Goal: Task Accomplishment & Management: Manage account settings

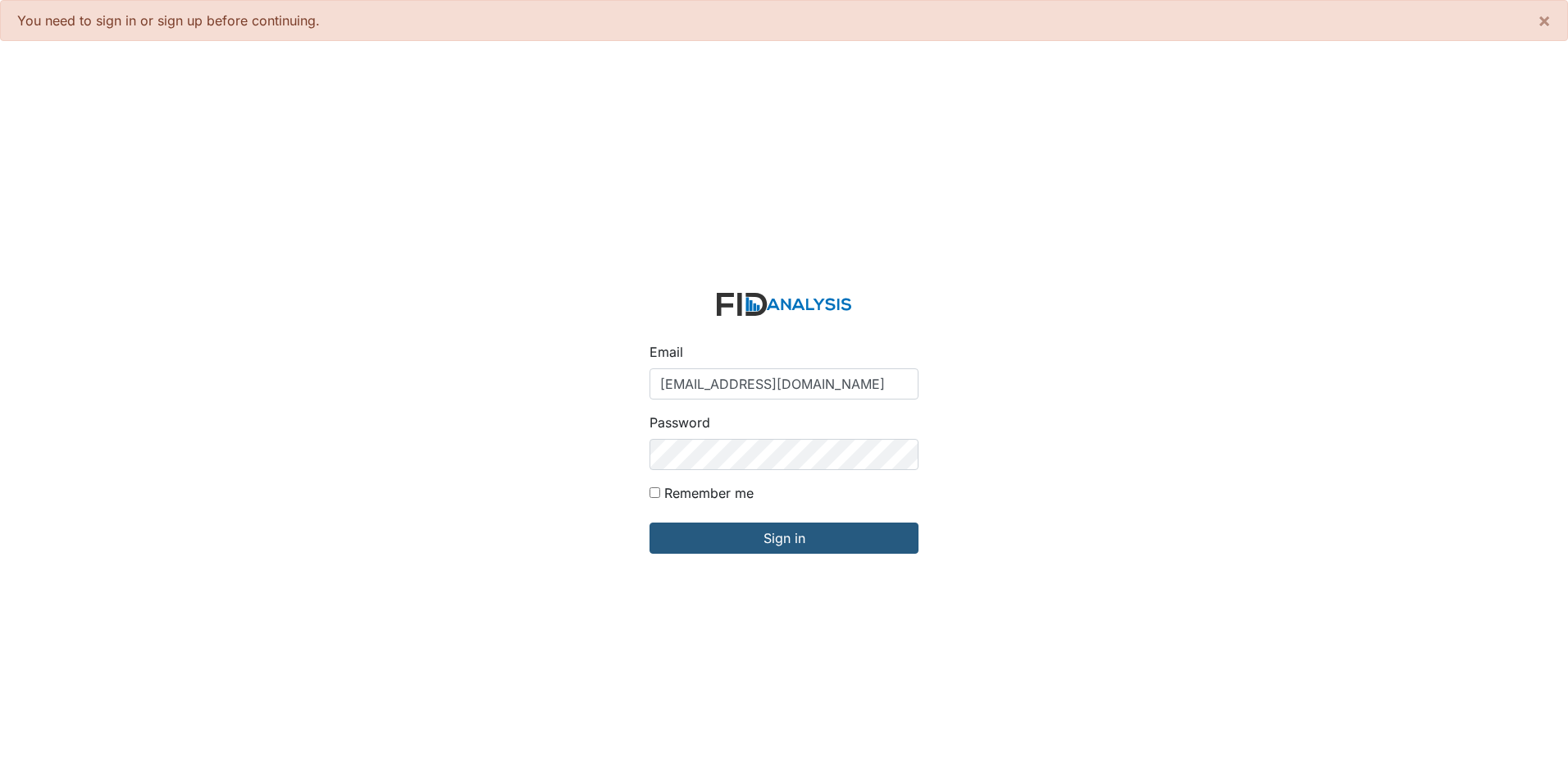
click at [788, 376] on input "jbryant@lifeincorporated.com" at bounding box center [784, 384] width 269 height 31
type input "[EMAIL_ADDRESS][DOMAIN_NAME]"
click at [808, 551] on input "Sign in" at bounding box center [784, 538] width 269 height 31
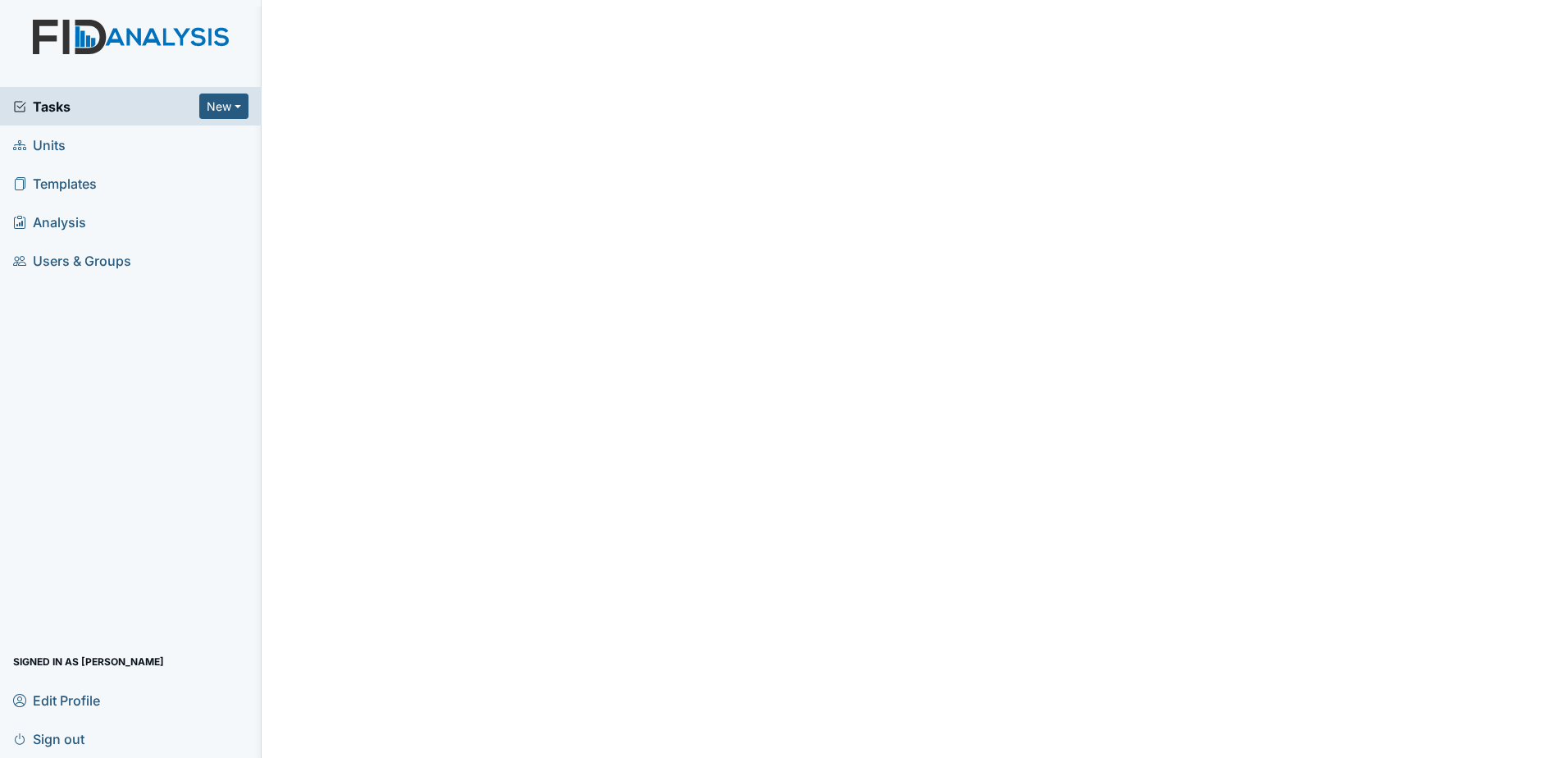
click at [121, 103] on span "Tasks" at bounding box center [106, 106] width 186 height 20
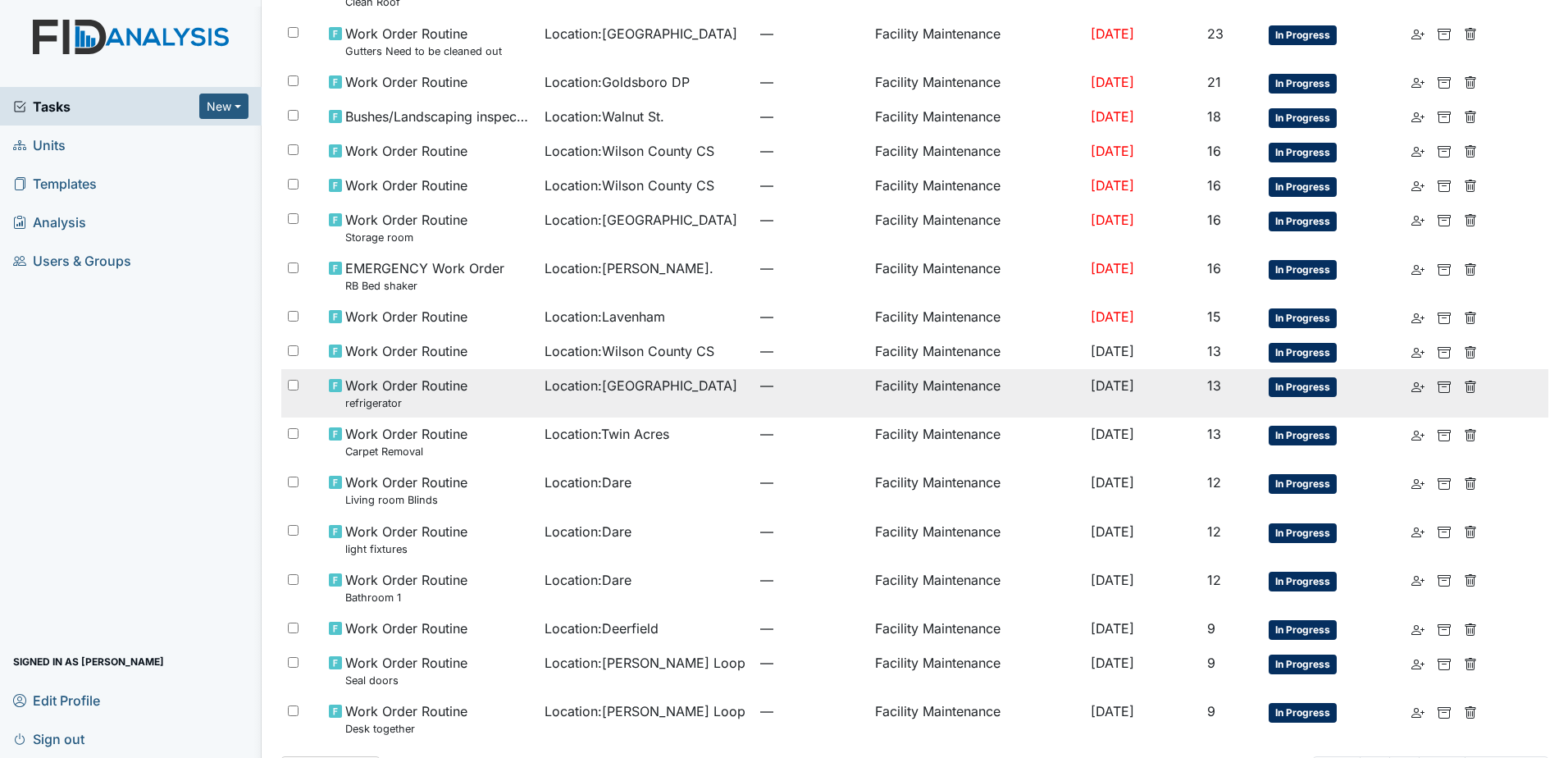
scroll to position [654, 0]
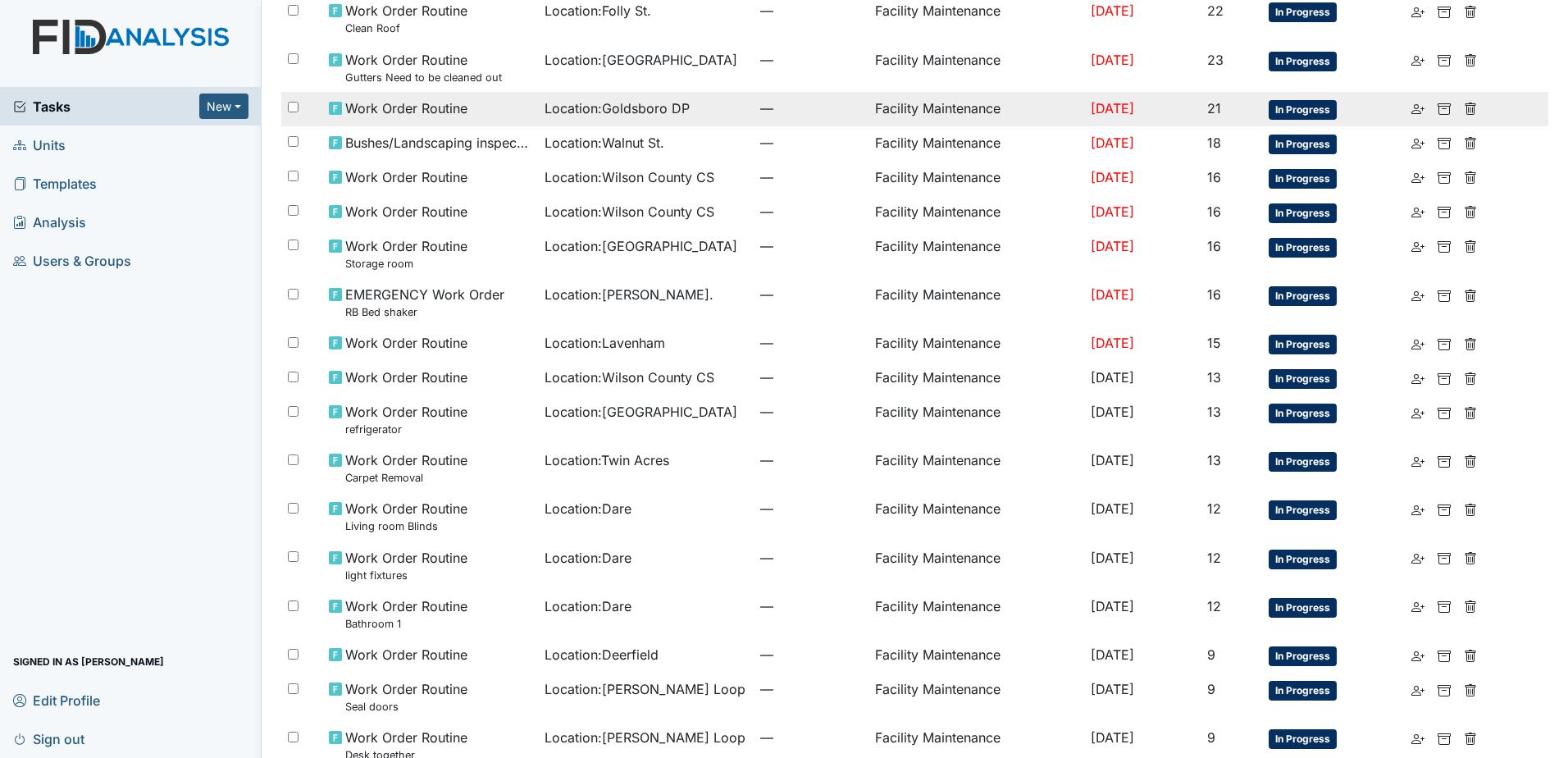
click at [760, 111] on span "—" at bounding box center [811, 108] width 102 height 20
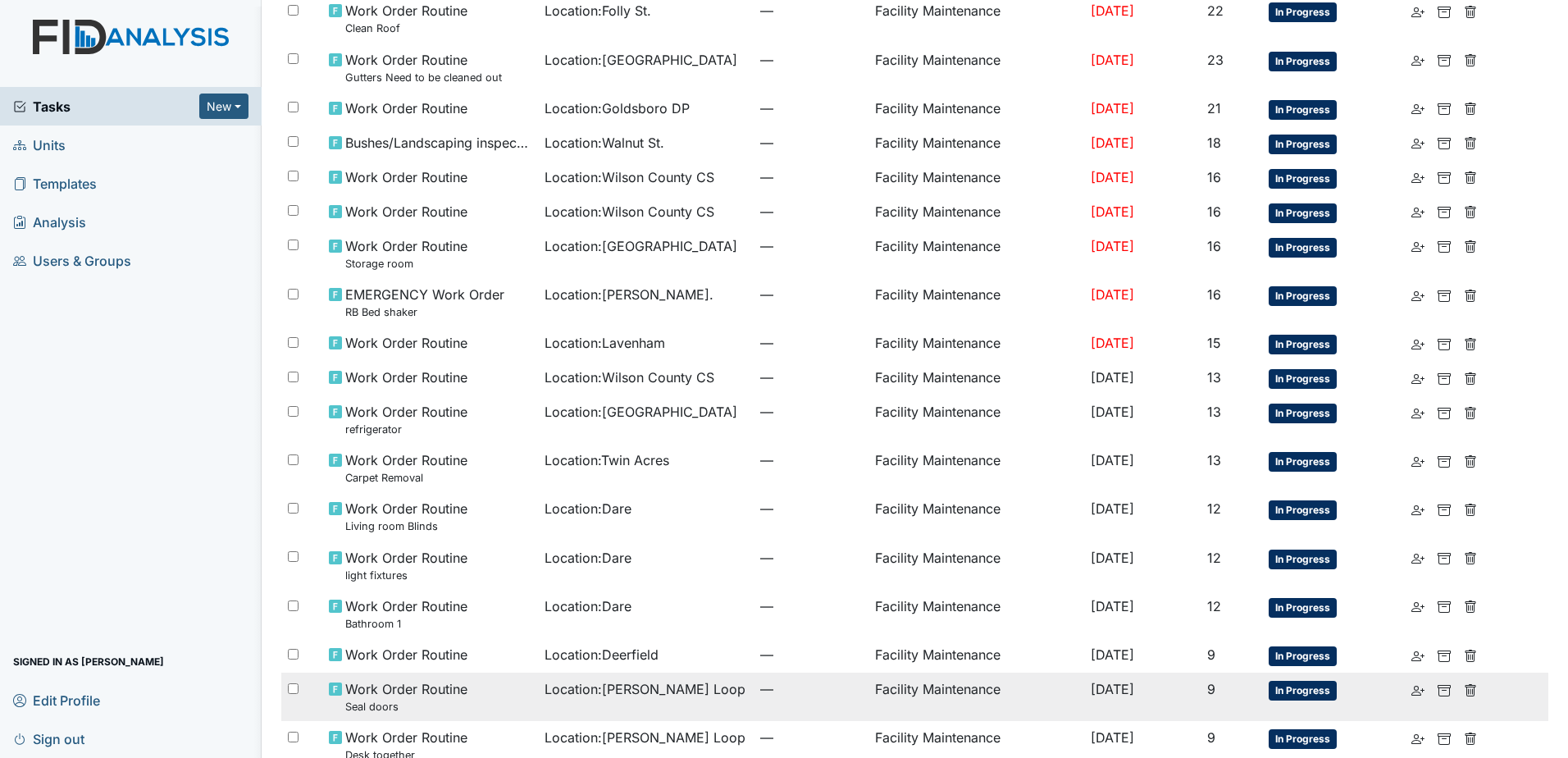
scroll to position [736, 0]
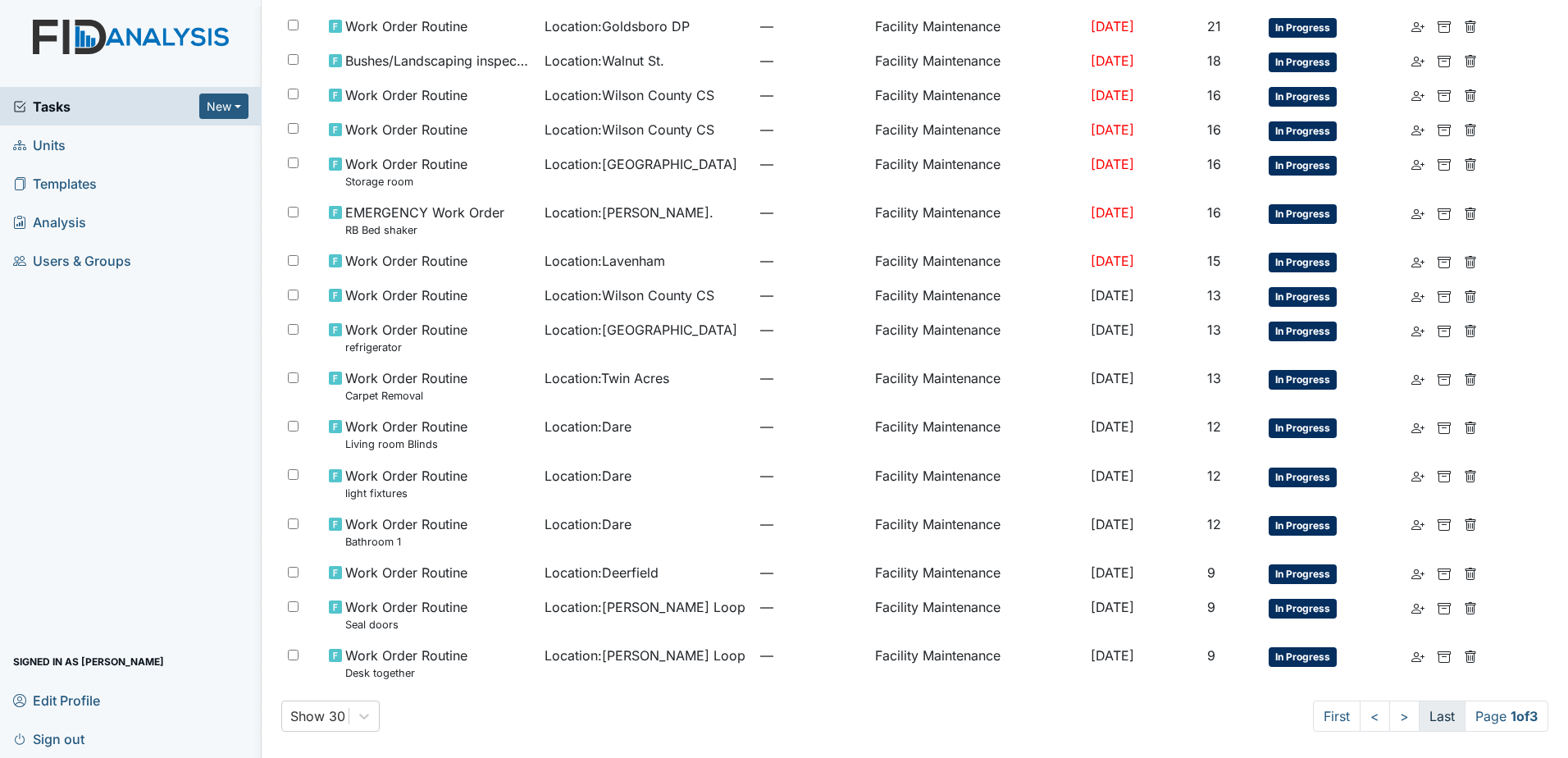
click at [1429, 726] on link "Last" at bounding box center [1442, 716] width 47 height 31
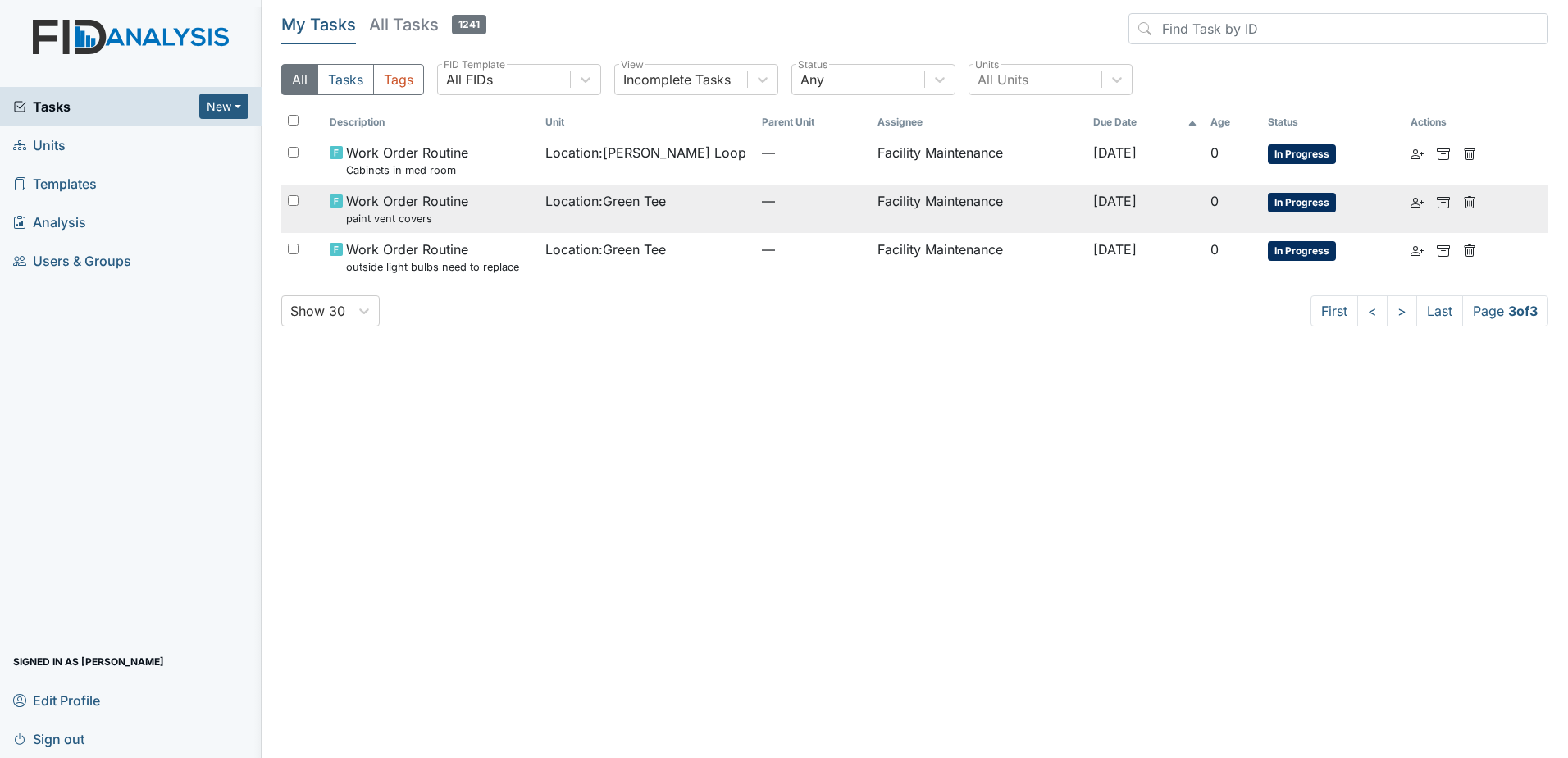
click at [787, 226] on td "—" at bounding box center [812, 209] width 115 height 48
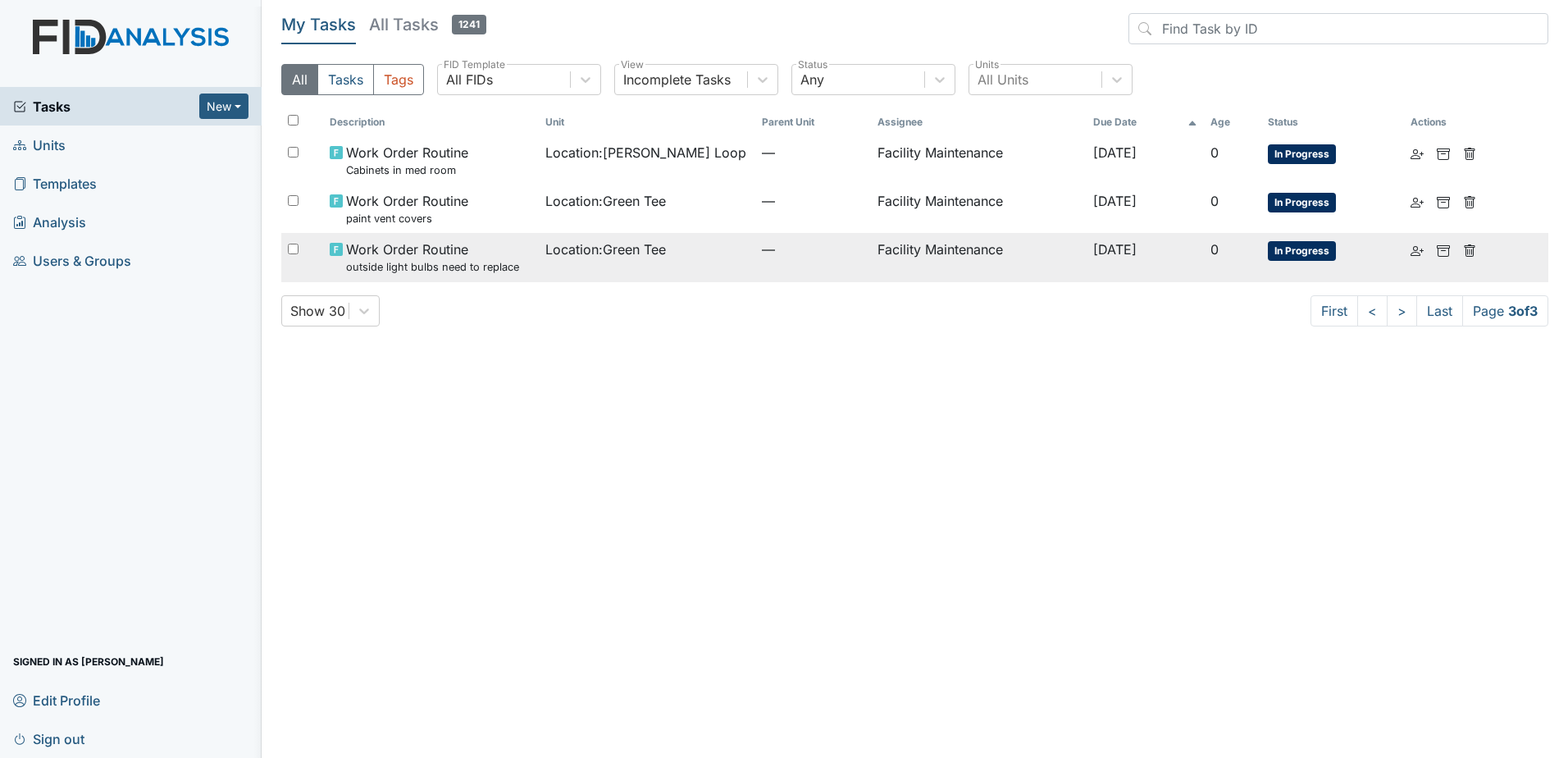
click at [521, 269] on div "Work Order Routine outside light bulbs need to replace" at bounding box center [431, 257] width 203 height 35
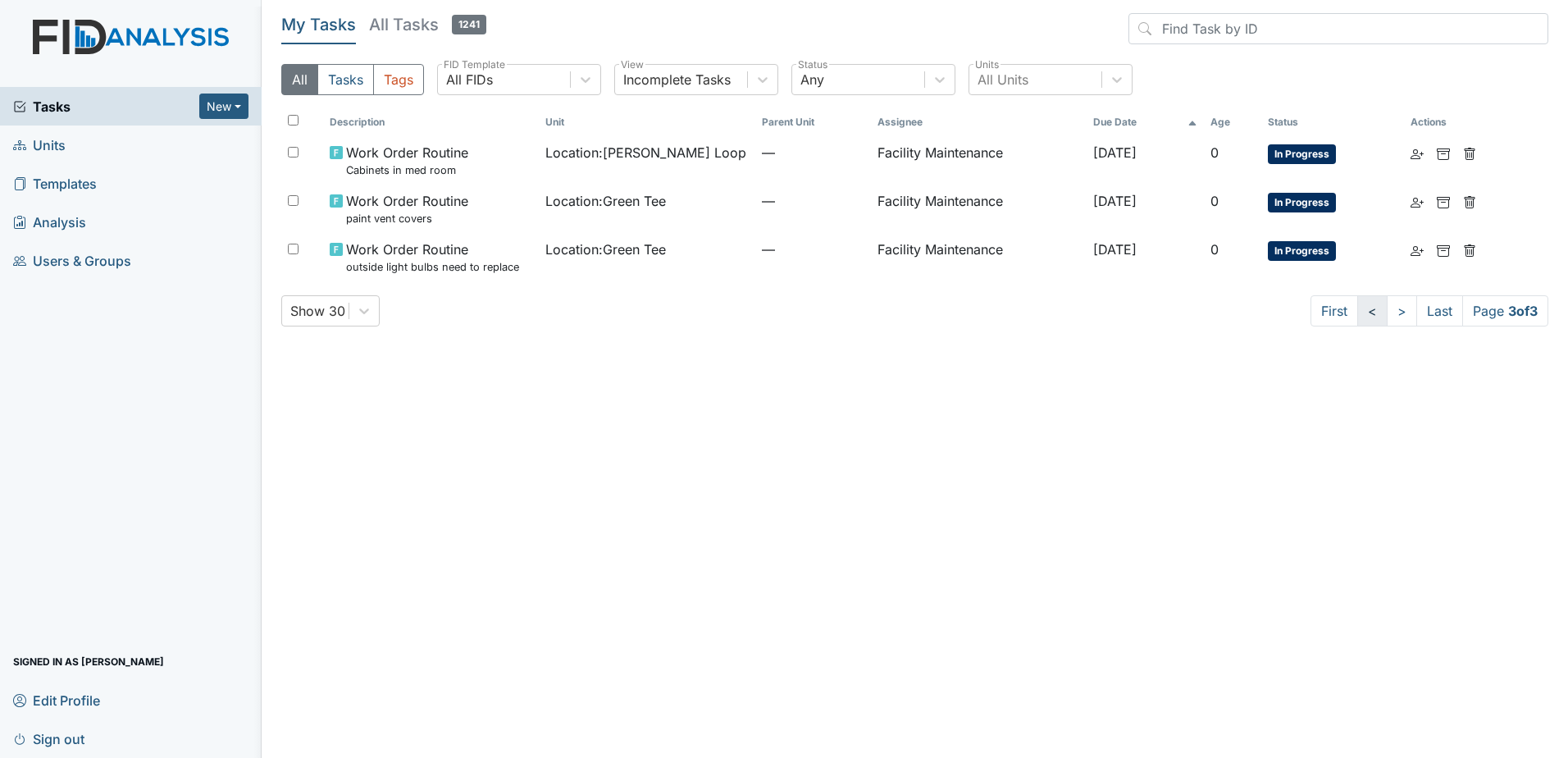
click at [1372, 319] on link "<" at bounding box center [1373, 311] width 30 height 31
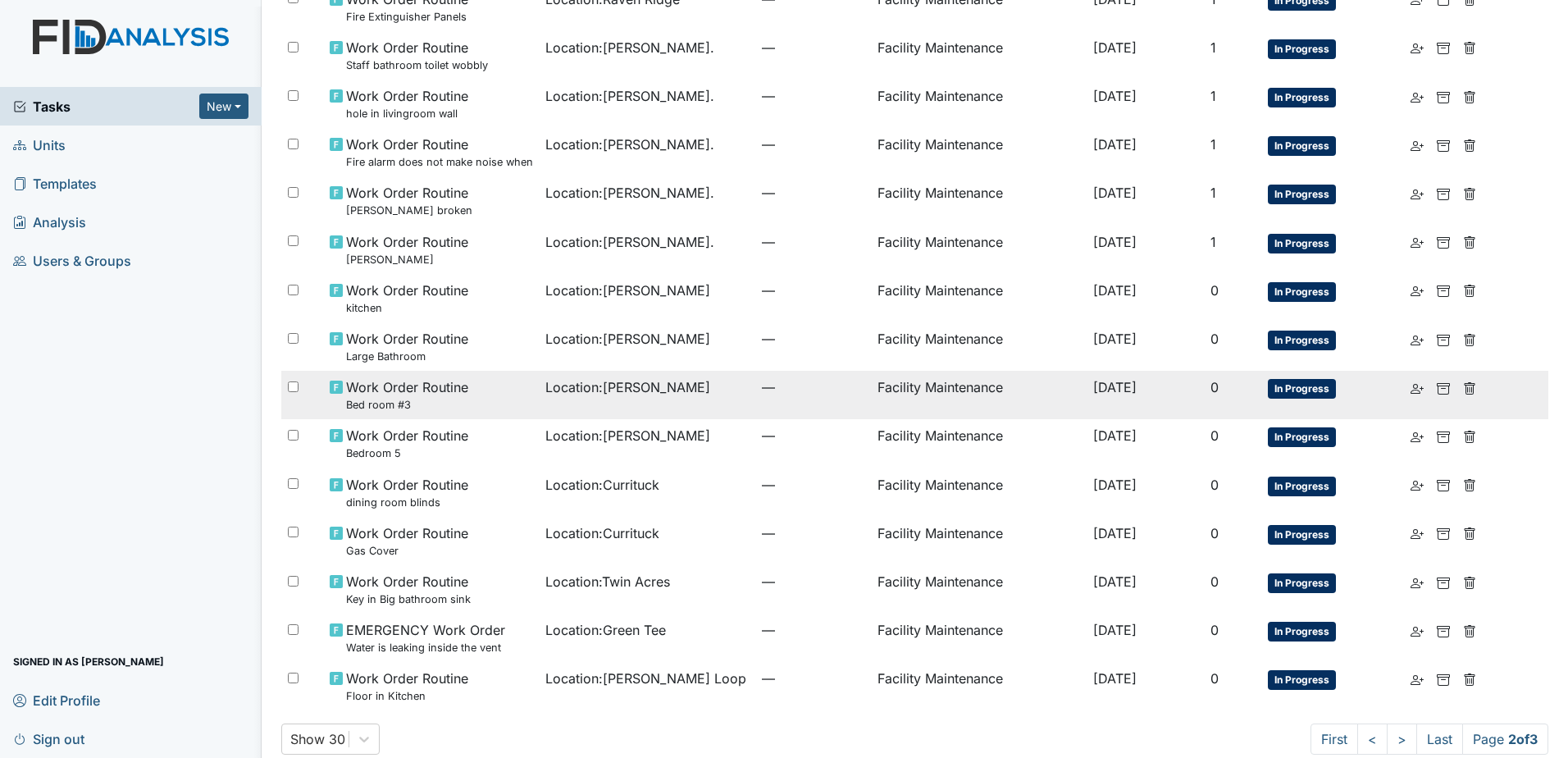
scroll to position [891, 0]
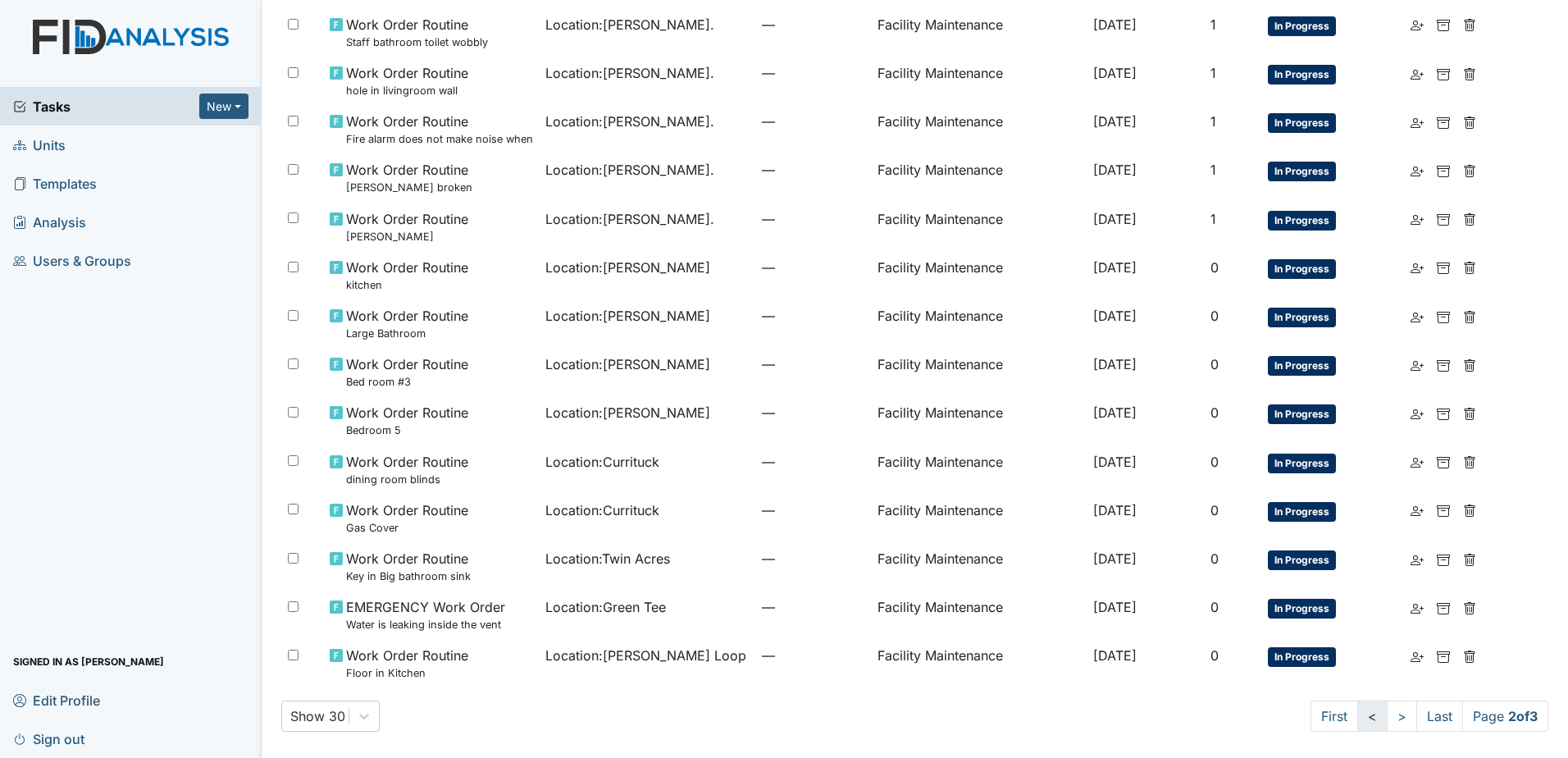
click at [1358, 720] on link "<" at bounding box center [1373, 716] width 30 height 31
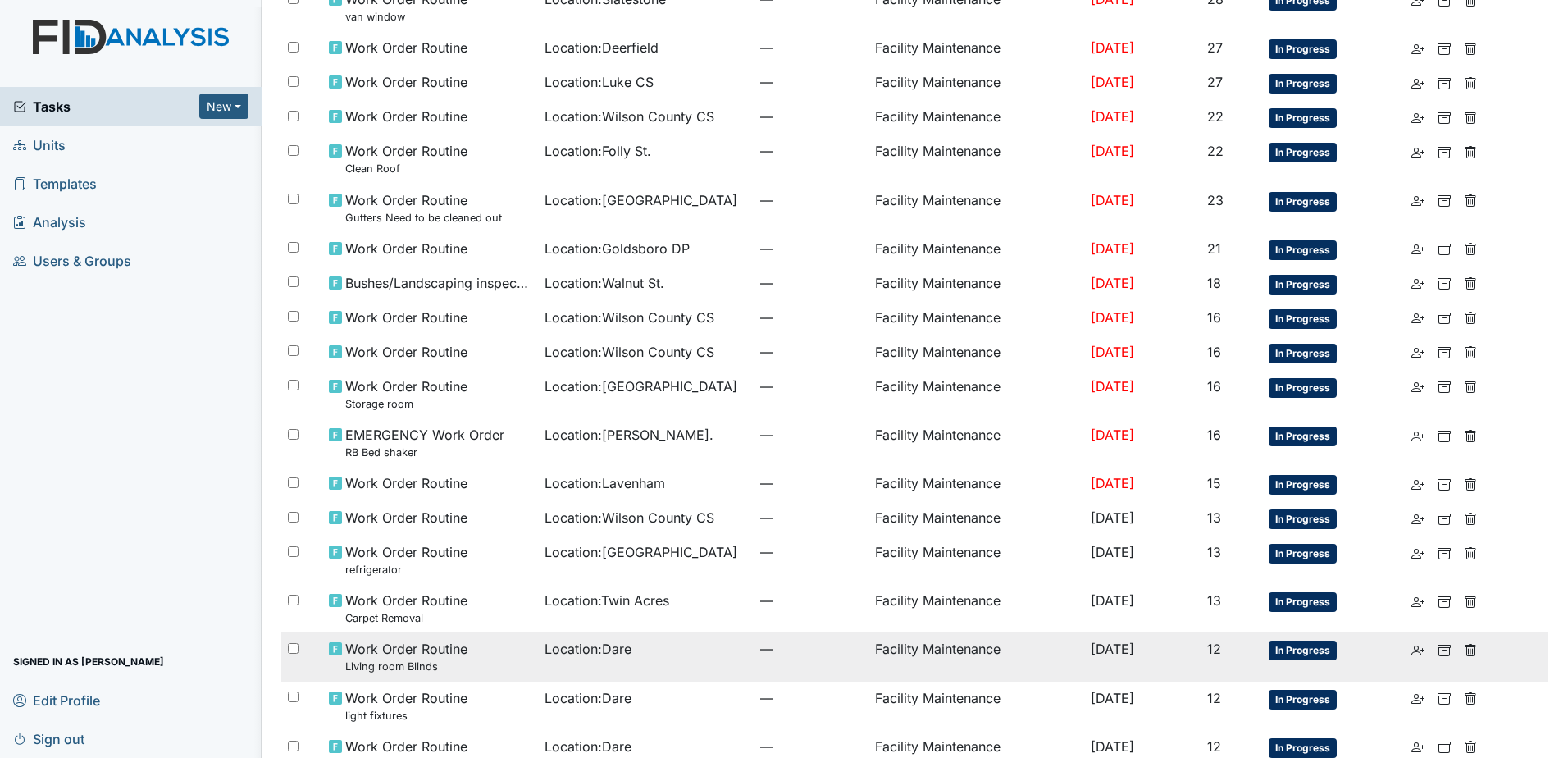
scroll to position [657, 0]
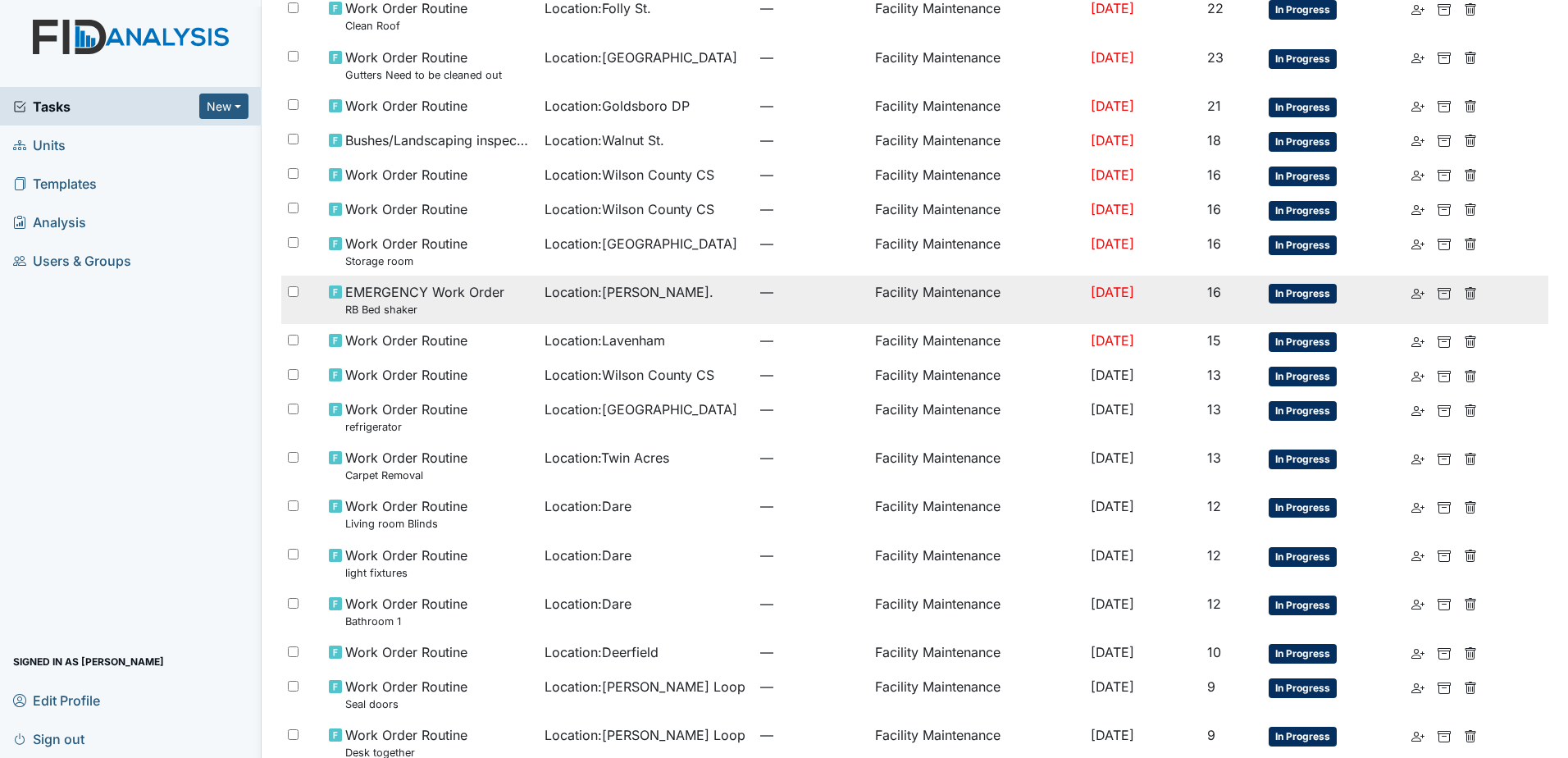
click at [676, 312] on td "Location : William St." at bounding box center [646, 300] width 216 height 48
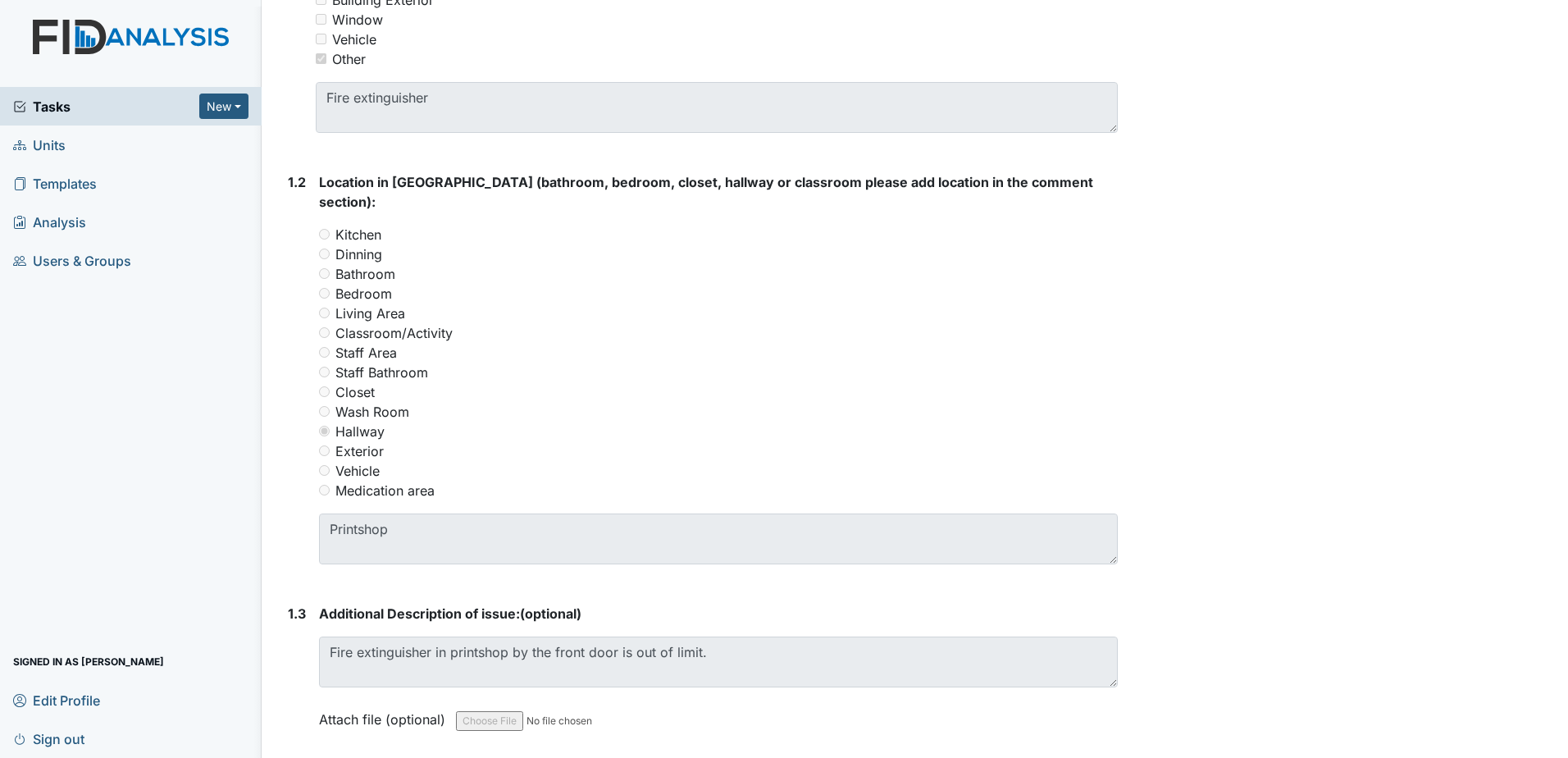
scroll to position [738, 0]
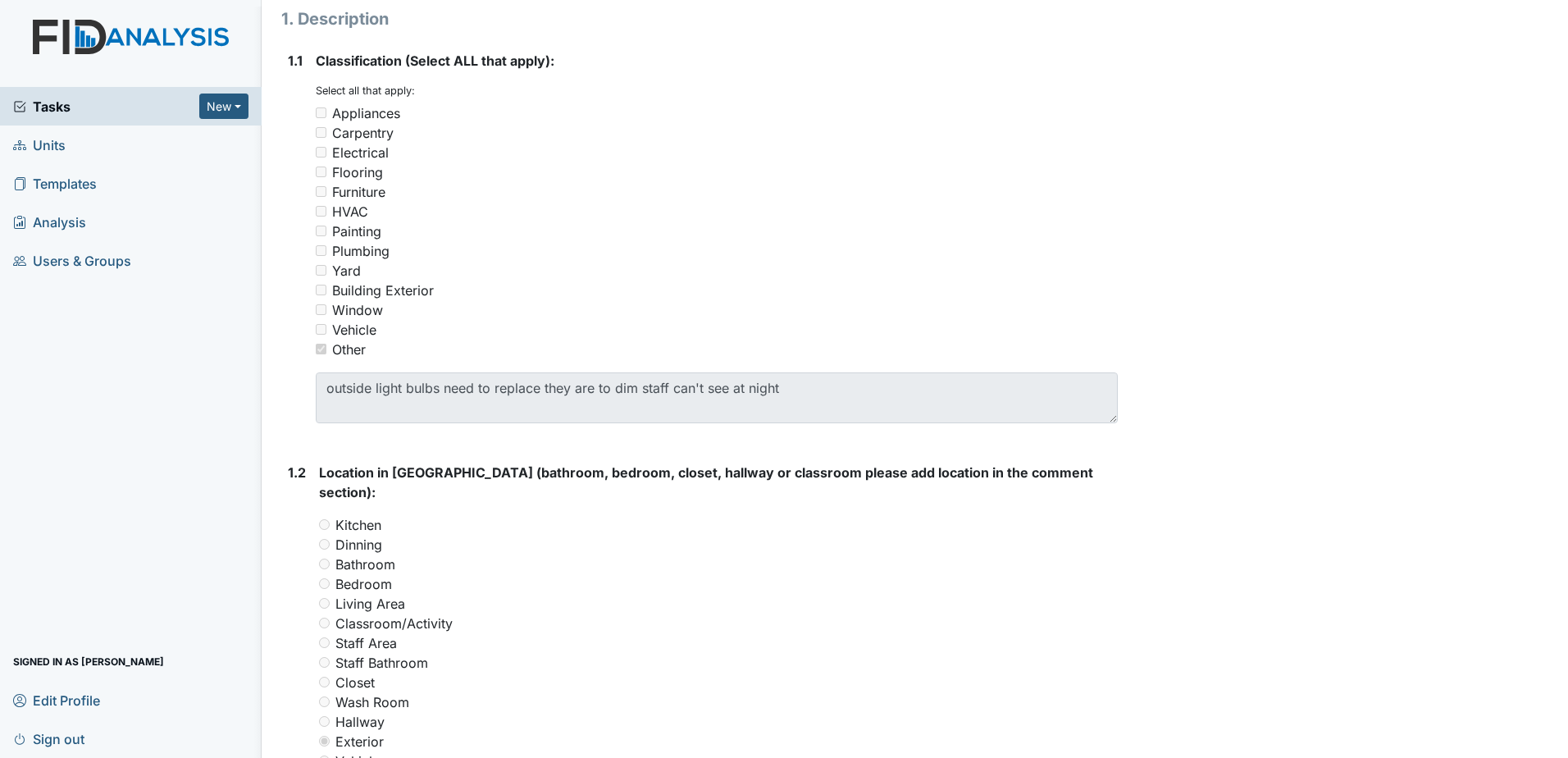
scroll to position [82, 0]
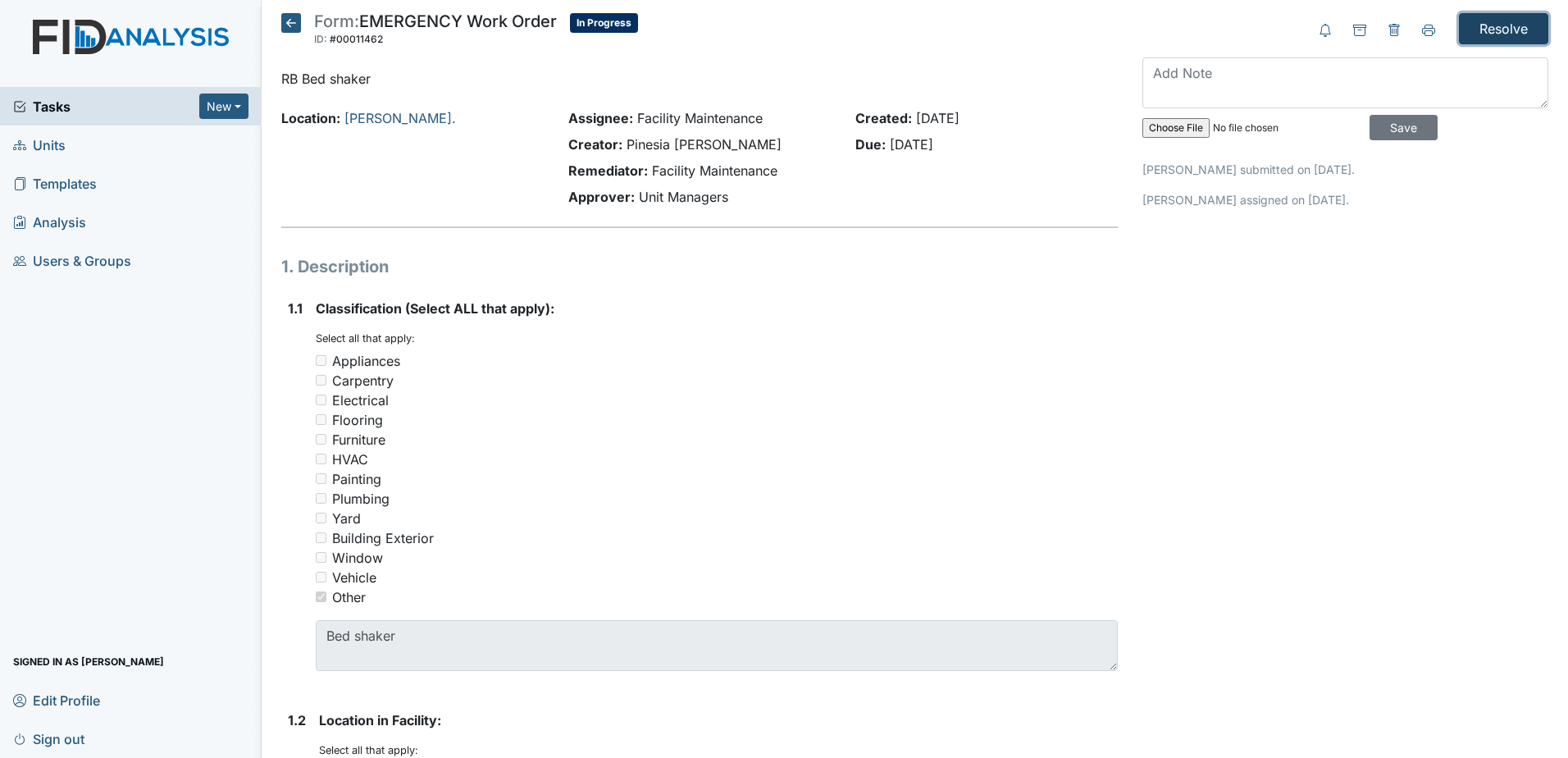
click at [1499, 34] on input "Resolve" at bounding box center [1504, 29] width 89 height 31
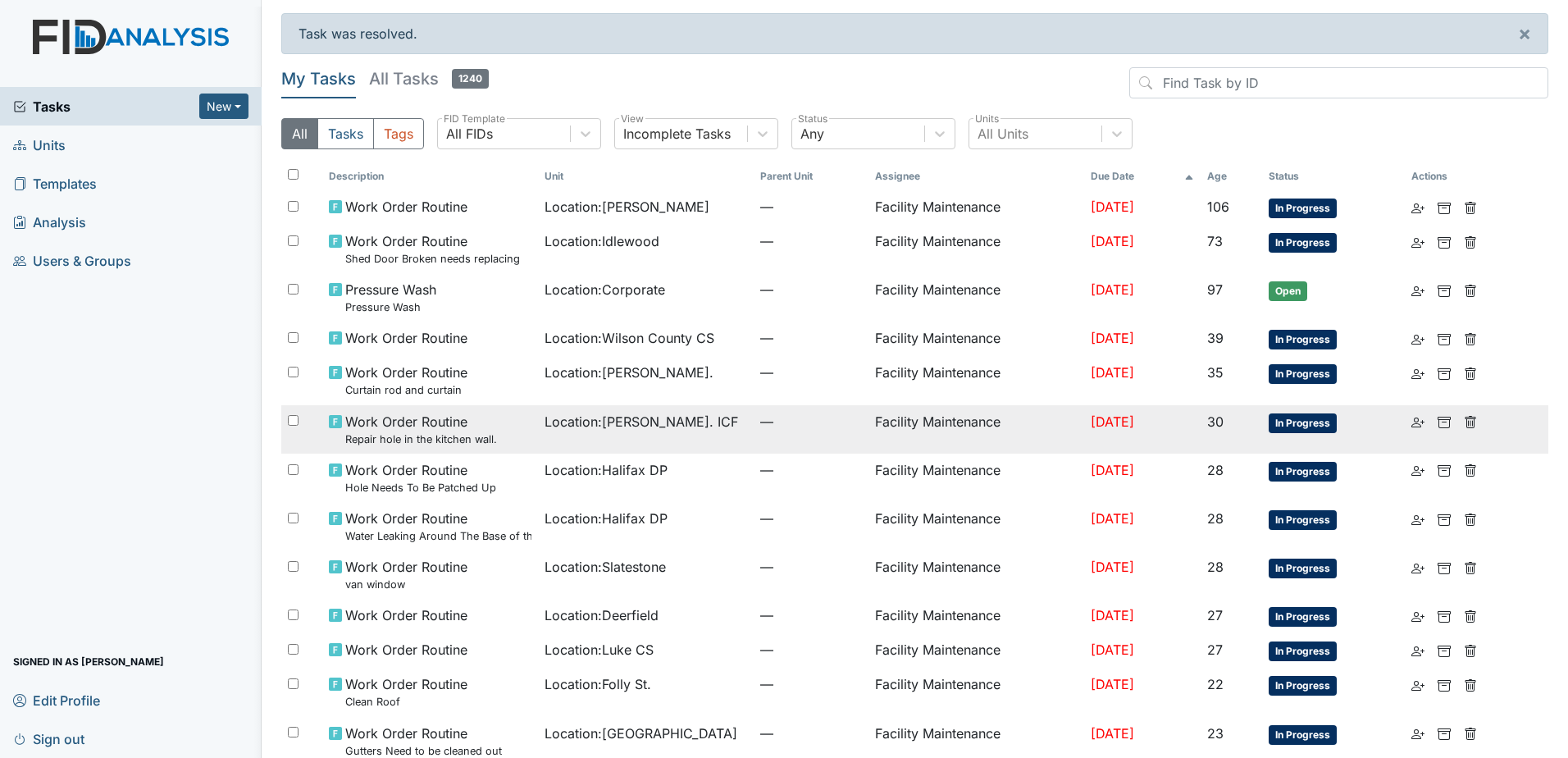
click at [693, 441] on td "Location : Luke St. ICF" at bounding box center [646, 430] width 216 height 48
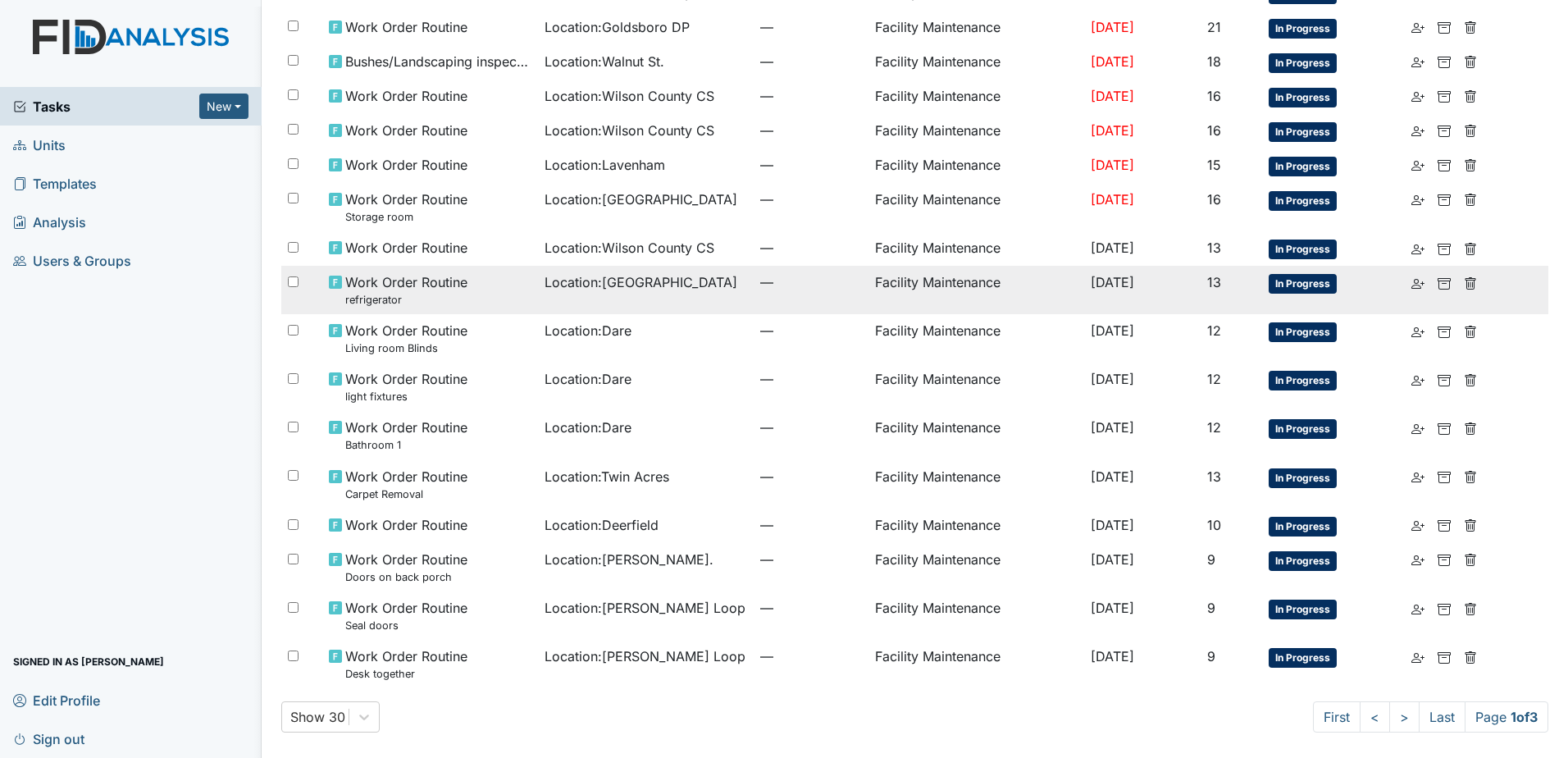
scroll to position [790, 0]
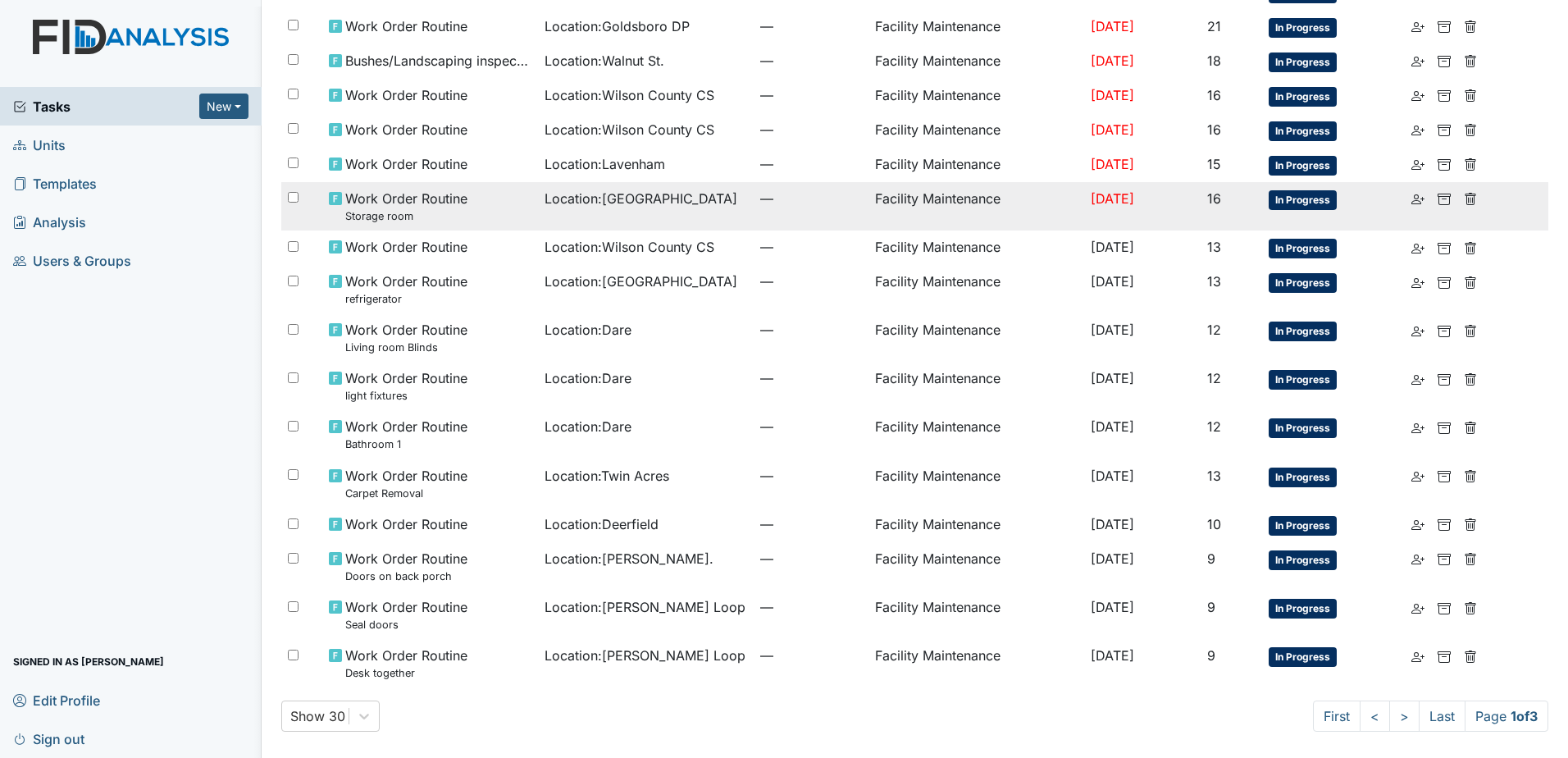
click at [700, 202] on div "Location : Cherry Lane" at bounding box center [646, 199] width 202 height 20
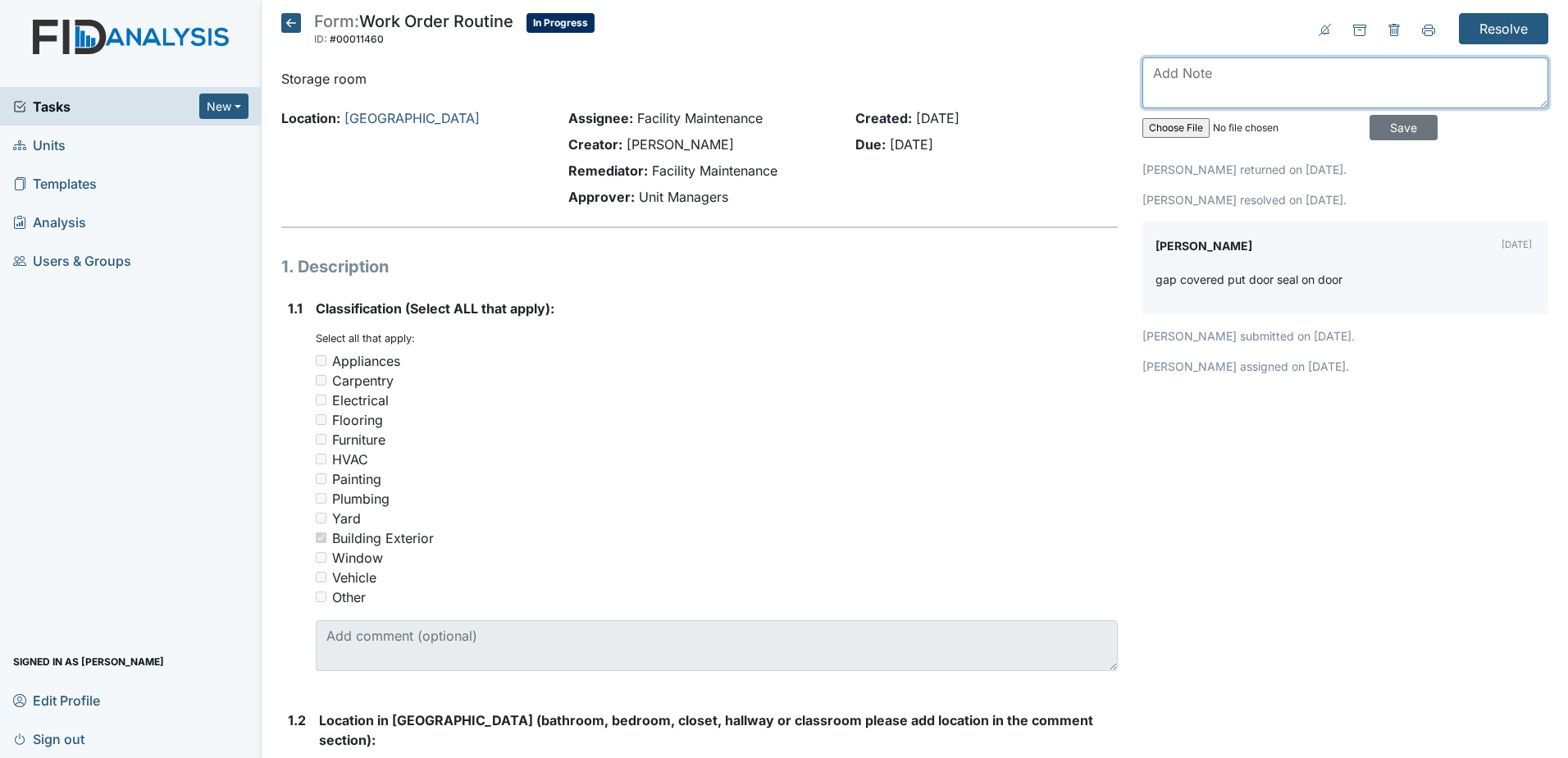
click at [1234, 97] on textarea at bounding box center [1345, 82] width 406 height 51
type textarea "please put a reason for returning in the notes section"
click at [1369, 126] on input "Save" at bounding box center [1403, 127] width 68 height 25
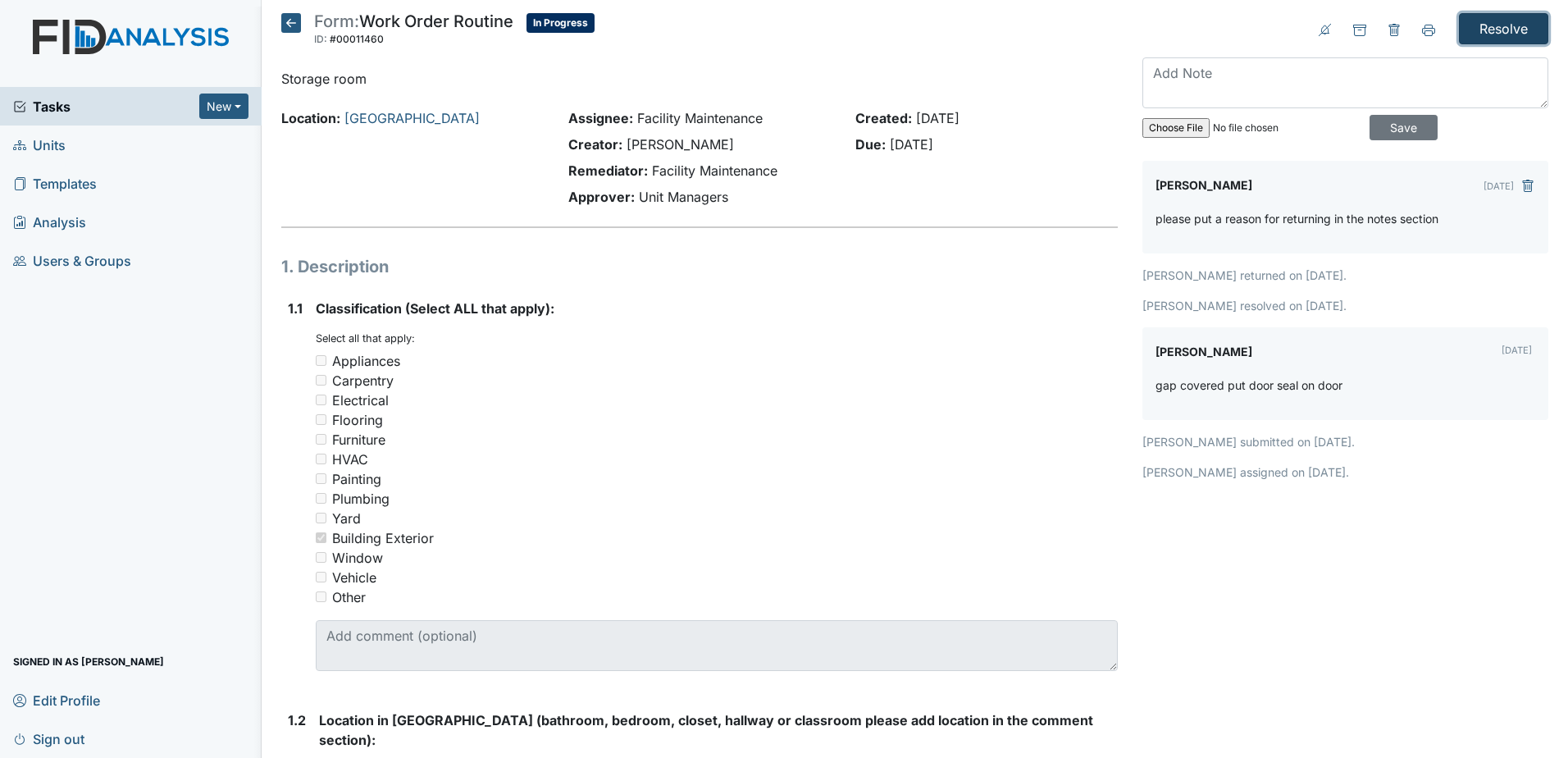
click at [1509, 18] on input "Resolve" at bounding box center [1504, 29] width 89 height 31
